Goal: Find specific page/section: Find specific page/section

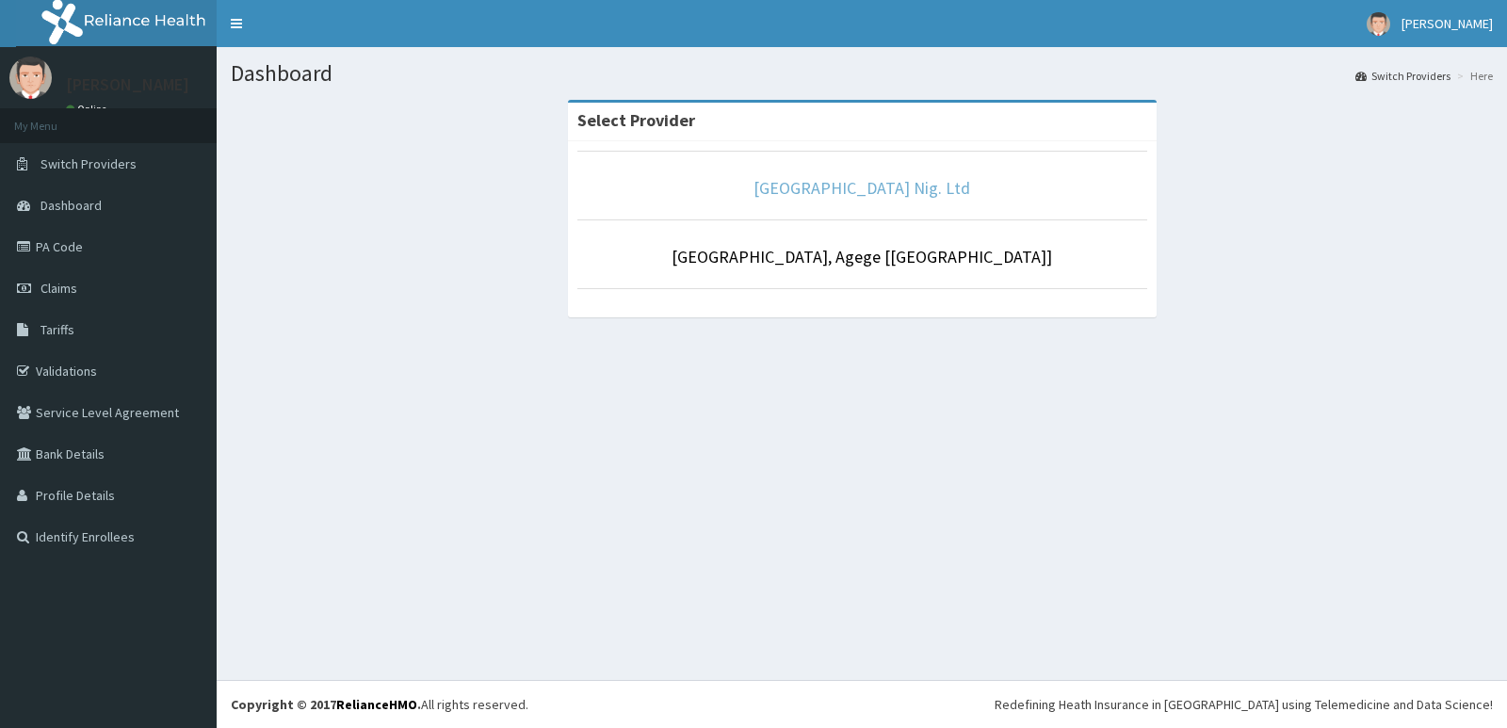
click at [847, 190] on link "[GEOGRAPHIC_DATA] Nig. Ltd" at bounding box center [861, 188] width 217 height 22
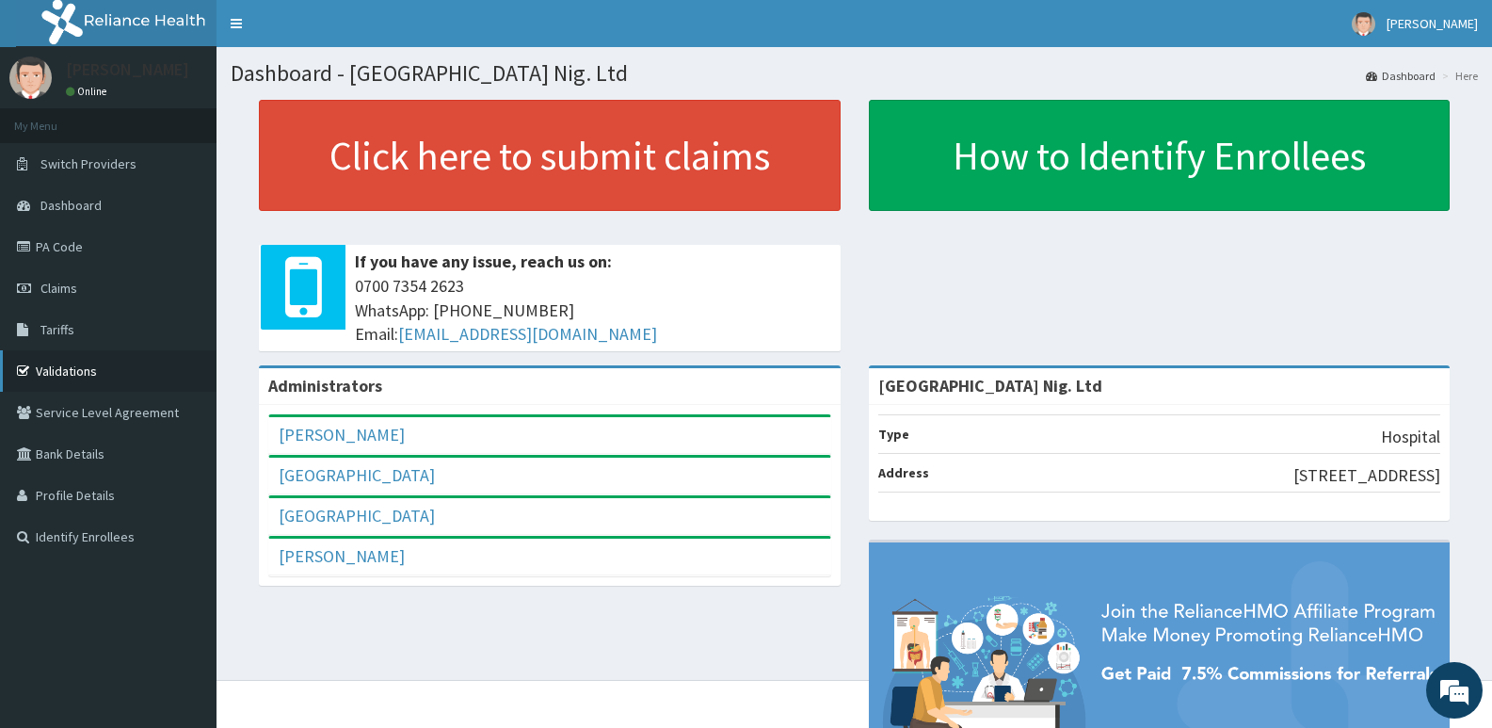
click at [89, 367] on link "Validations" at bounding box center [108, 370] width 217 height 41
